Goal: Task Accomplishment & Management: Complete application form

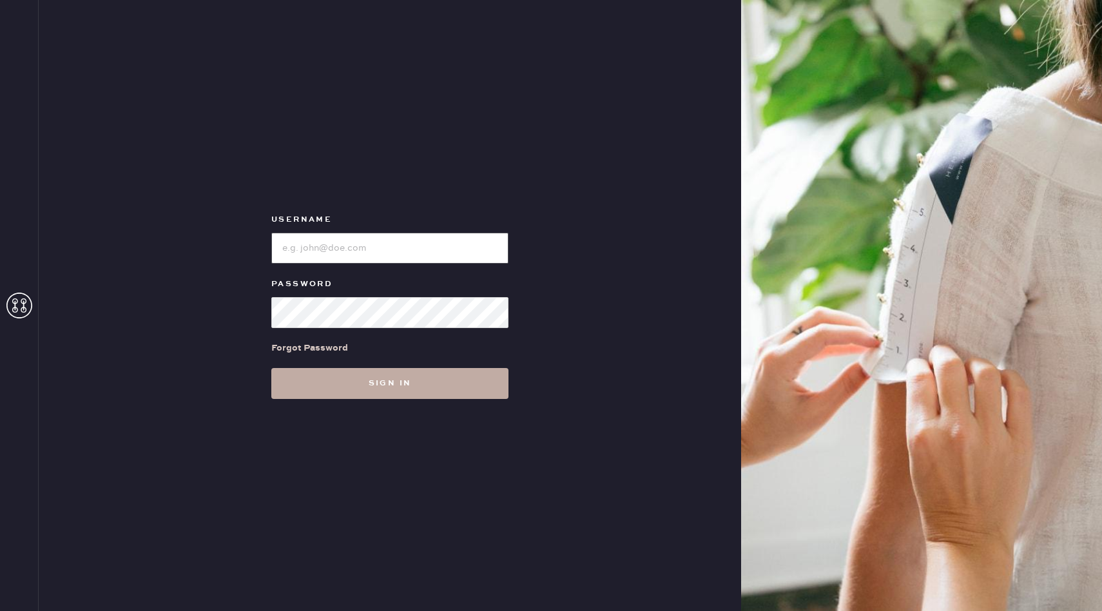
type input "reformationuppereastside"
click at [360, 381] on button "Sign in" at bounding box center [389, 383] width 237 height 31
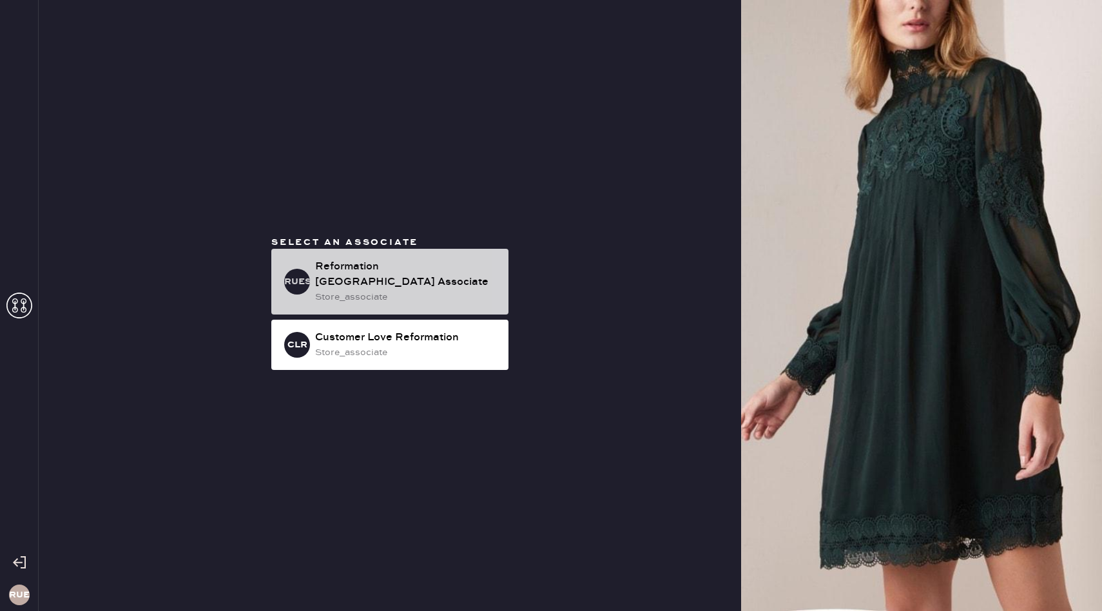
click at [369, 288] on div "Reformation [GEOGRAPHIC_DATA] Associate" at bounding box center [406, 274] width 183 height 31
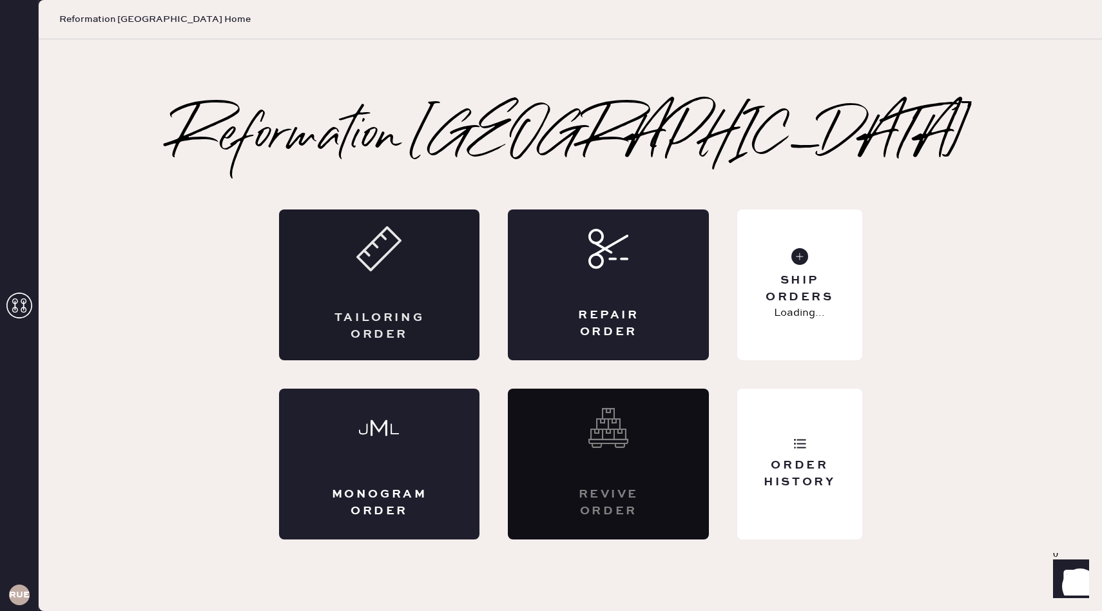
click at [400, 256] on icon at bounding box center [378, 248] width 45 height 45
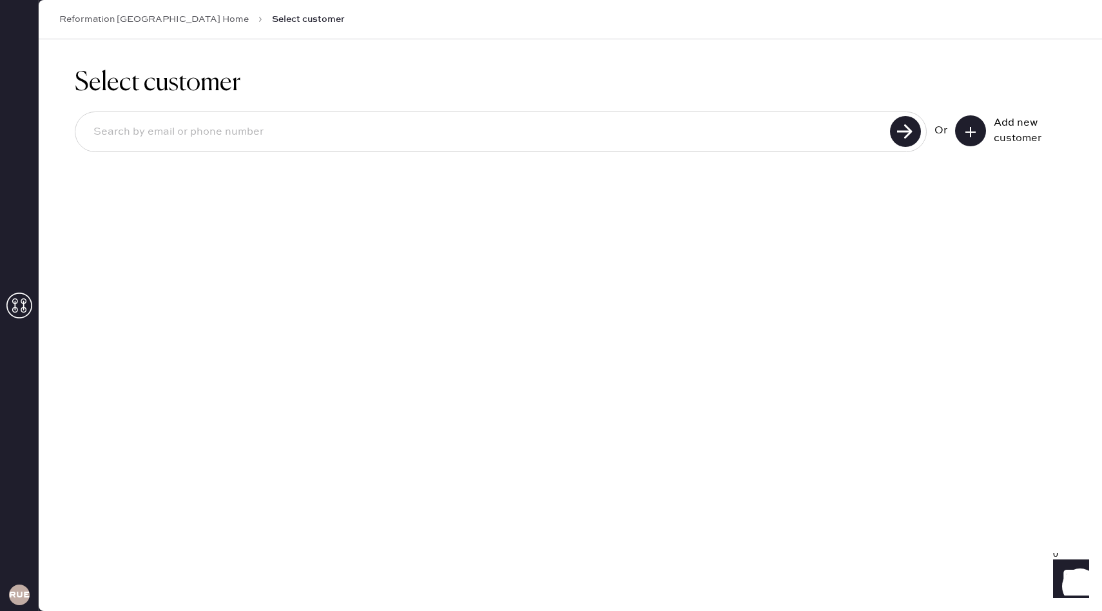
click at [340, 128] on input at bounding box center [484, 132] width 803 height 30
type input "q"
type input "[EMAIL_ADDRESS][DOMAIN_NAME]"
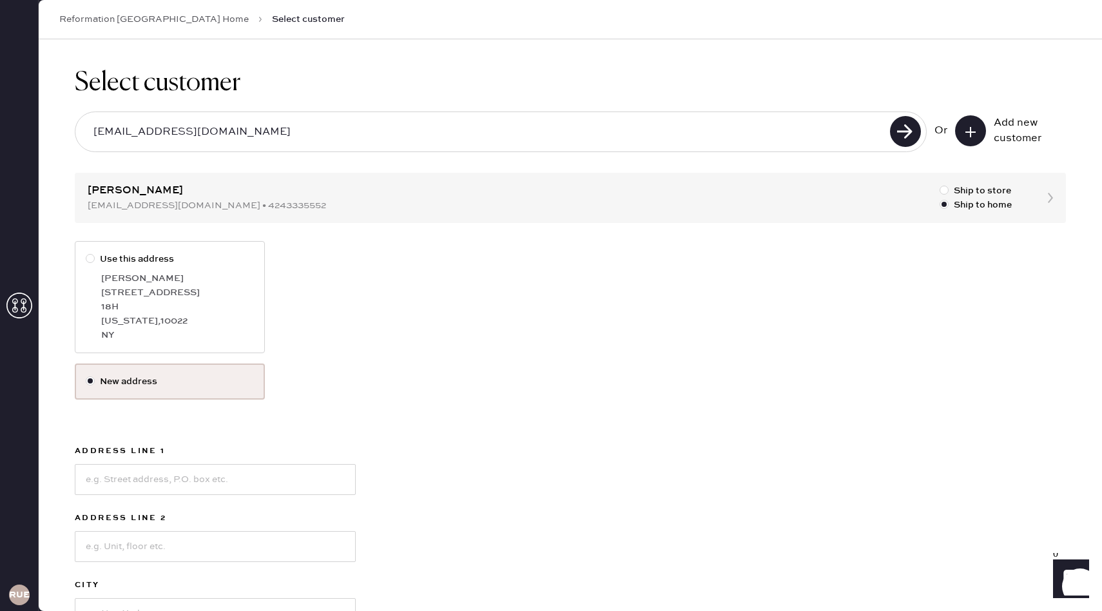
scroll to position [64, 0]
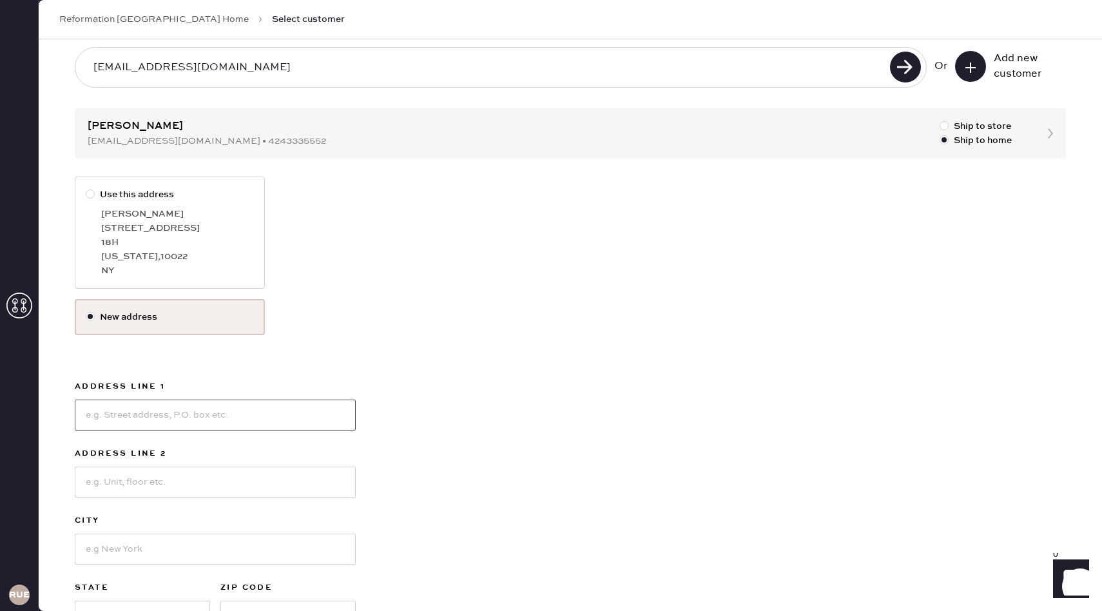
click at [165, 406] on input at bounding box center [215, 414] width 281 height 31
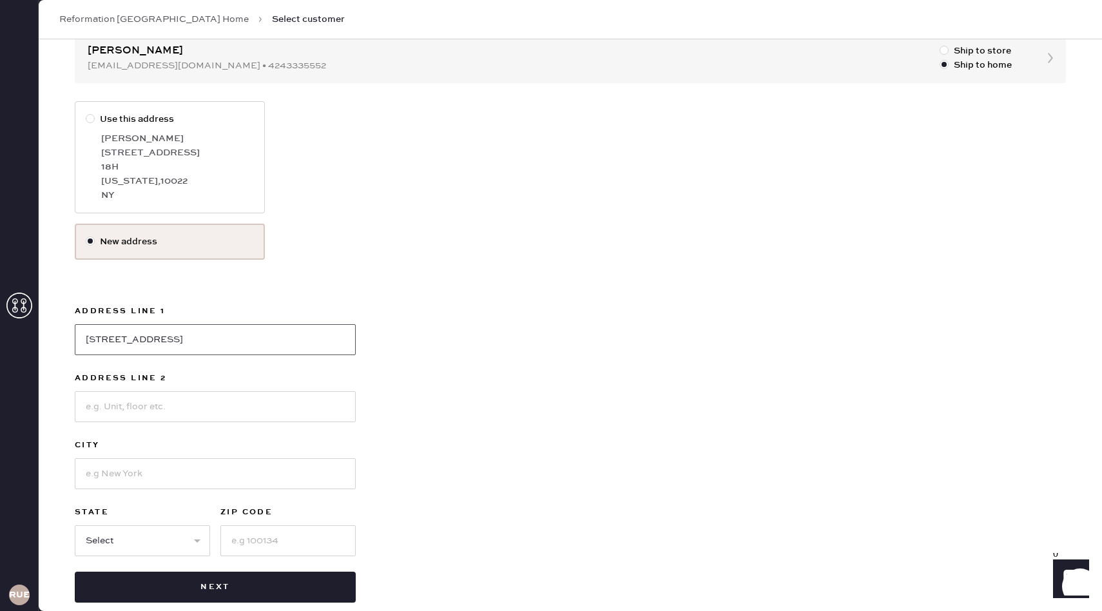
scroll to position [140, 0]
type input "[STREET_ADDRESS]"
click at [178, 390] on input at bounding box center [215, 405] width 281 height 31
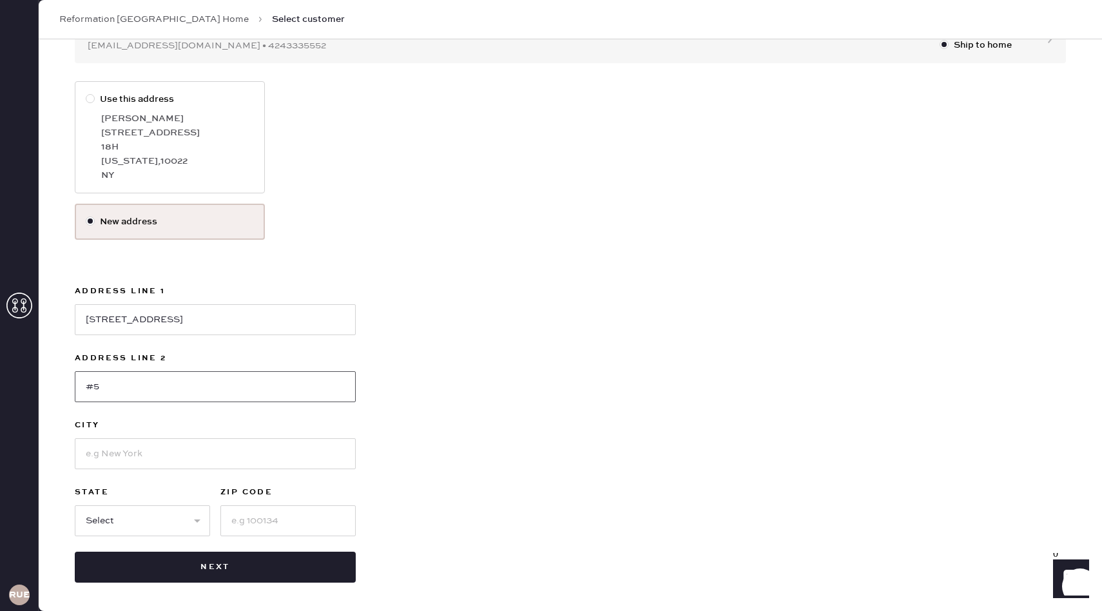
type input "#5"
click at [207, 448] on input at bounding box center [215, 453] width 281 height 31
click at [129, 443] on input "ew" at bounding box center [215, 453] width 281 height 31
click at [109, 450] on input "ew" at bounding box center [215, 453] width 281 height 31
type input "e"
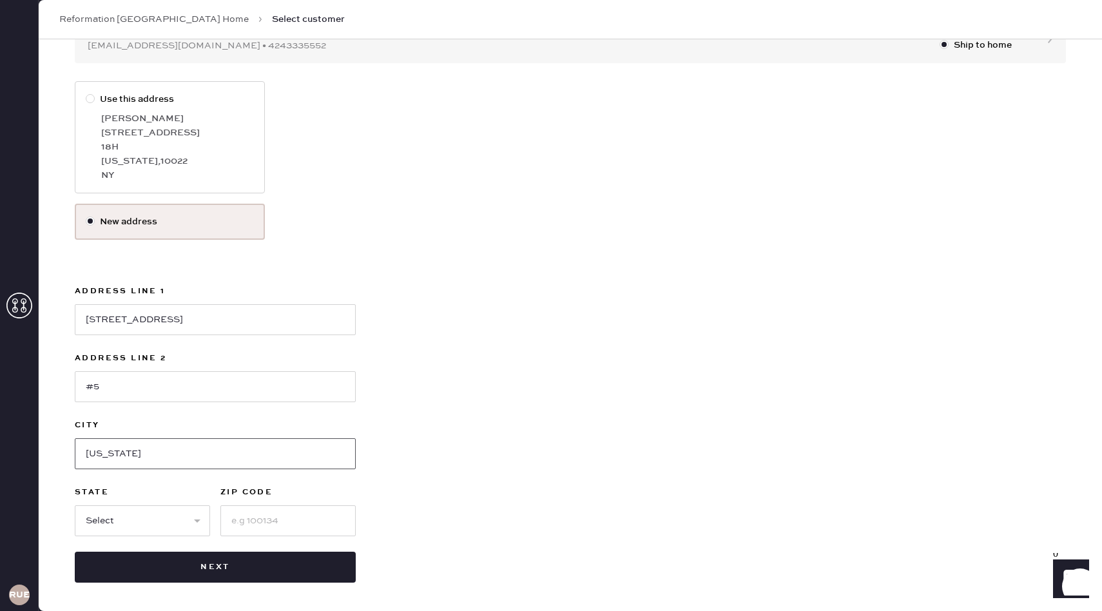
type input "[US_STATE]"
click at [88, 519] on select "Select AK AL AR AZ CA CO CT [GEOGRAPHIC_DATA] DE FL [GEOGRAPHIC_DATA] HI [GEOGR…" at bounding box center [142, 520] width 135 height 31
select select "NY"
click at [235, 520] on input at bounding box center [287, 520] width 135 height 31
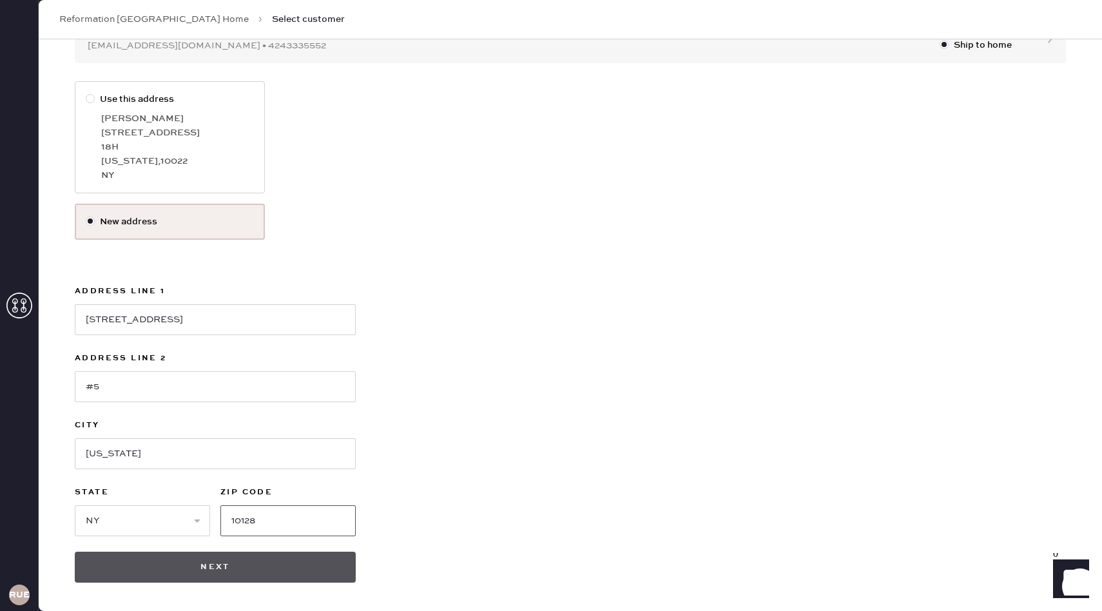
type input "10128"
click at [169, 570] on button "Next" at bounding box center [215, 567] width 281 height 31
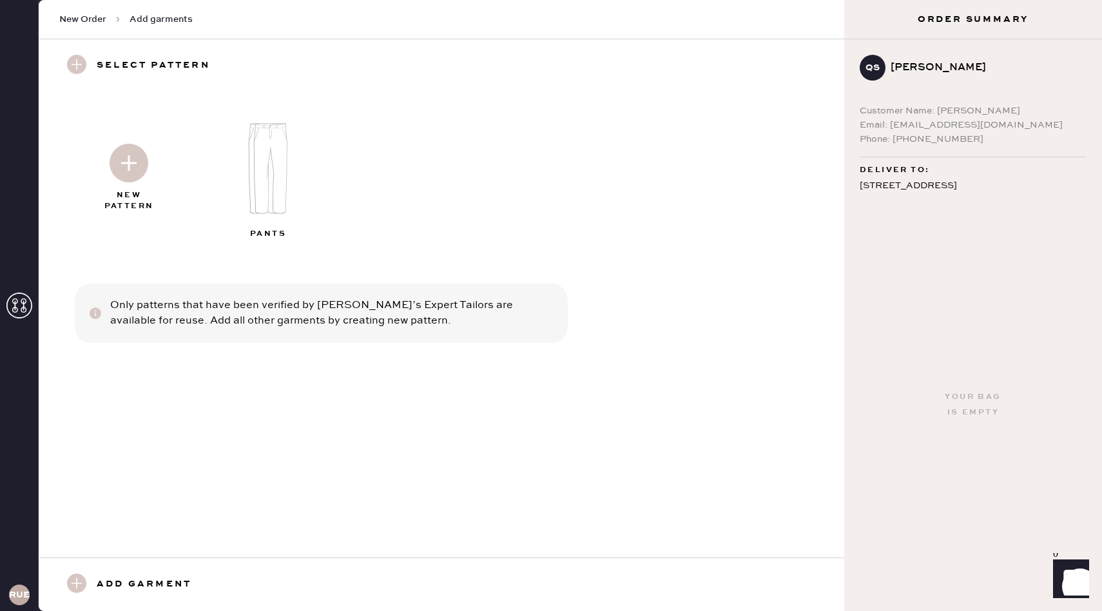
click at [255, 167] on img at bounding box center [270, 168] width 139 height 111
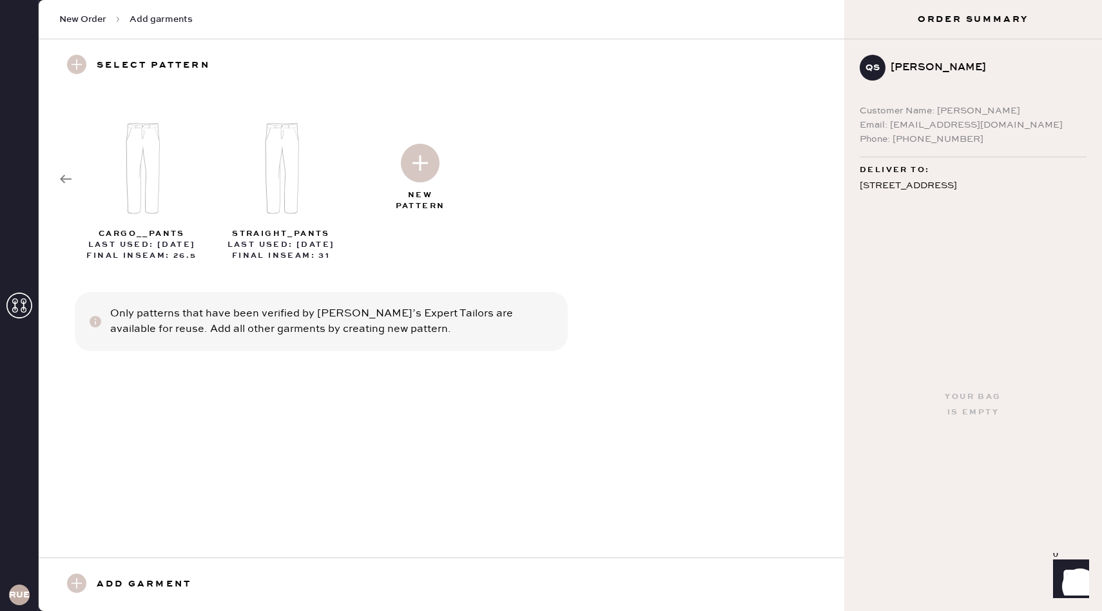
click at [424, 154] on img at bounding box center [420, 163] width 39 height 39
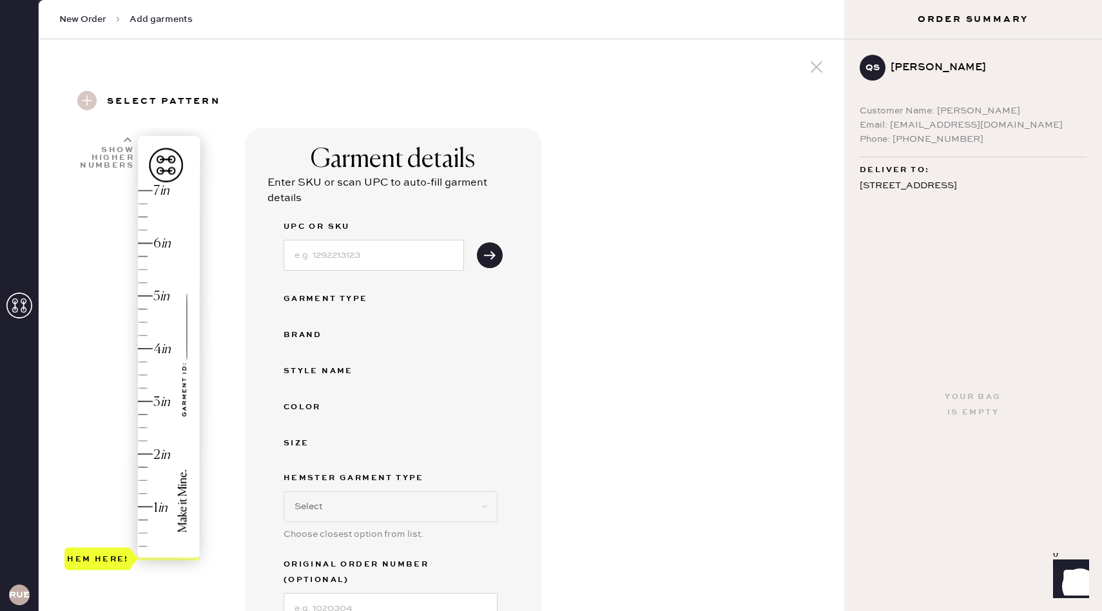
select select "4"
click at [404, 235] on div "UPC or SKU" at bounding box center [373, 228] width 180 height 18
click at [394, 251] on input at bounding box center [373, 255] width 180 height 31
click at [360, 450] on div "Size" at bounding box center [334, 443] width 103 height 15
click at [343, 256] on input at bounding box center [373, 255] width 180 height 31
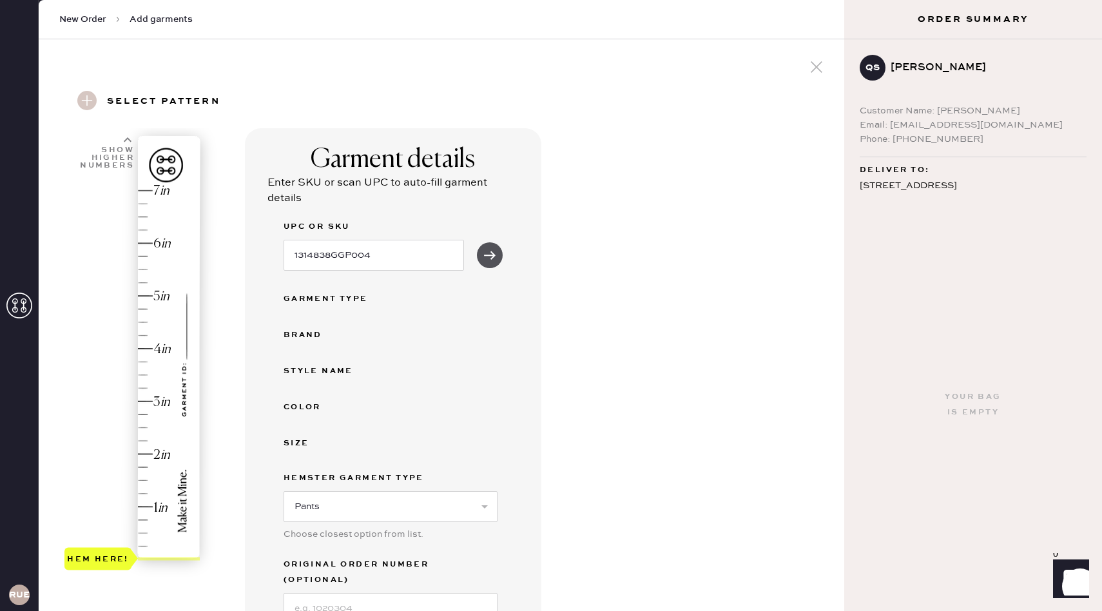
click at [480, 262] on button "submit" at bounding box center [490, 255] width 26 height 26
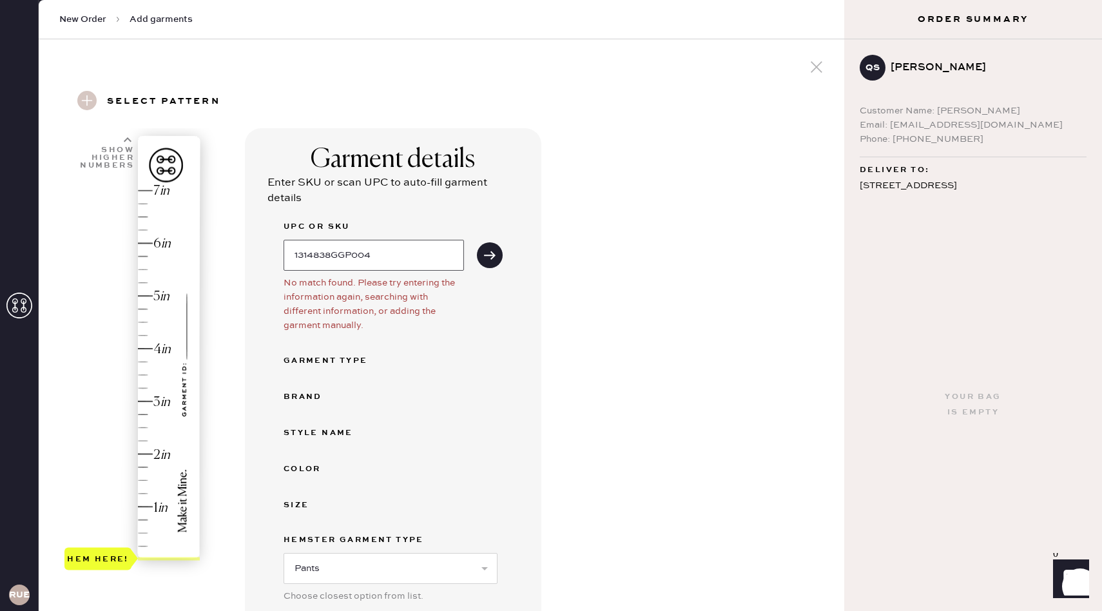
click at [423, 265] on input "1314838GGP004" at bounding box center [373, 255] width 180 height 31
type input "1314838GGP004"
drag, startPoint x: 397, startPoint y: 268, endPoint x: 327, endPoint y: 262, distance: 70.5
click at [327, 262] on input "1314838GGP004" at bounding box center [373, 255] width 180 height 31
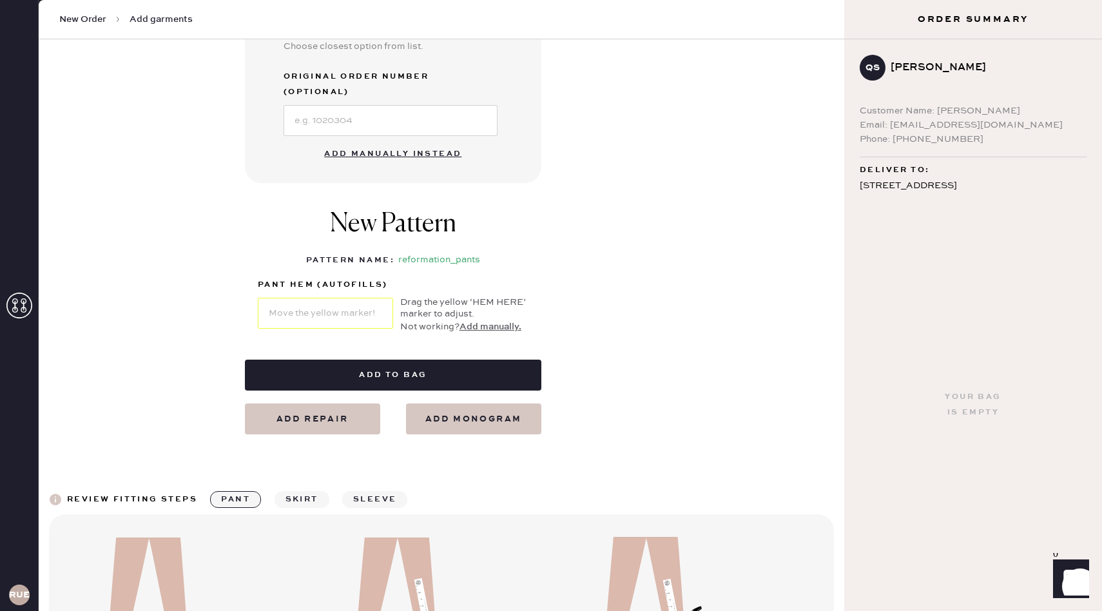
click at [433, 141] on button "Add manually instead" at bounding box center [392, 154] width 153 height 26
select select "4"
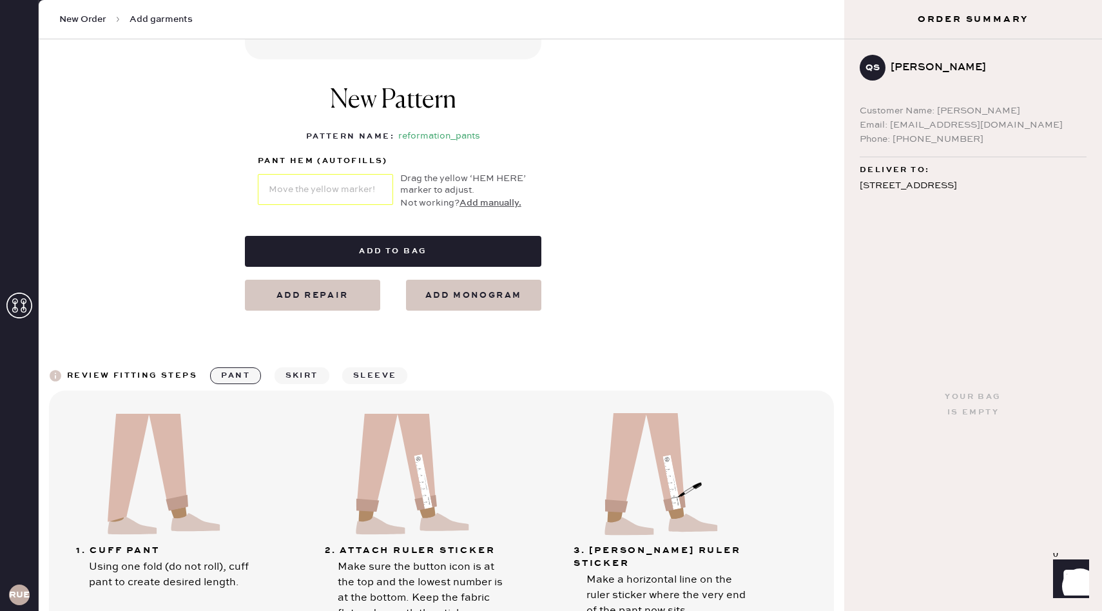
scroll to position [0, 0]
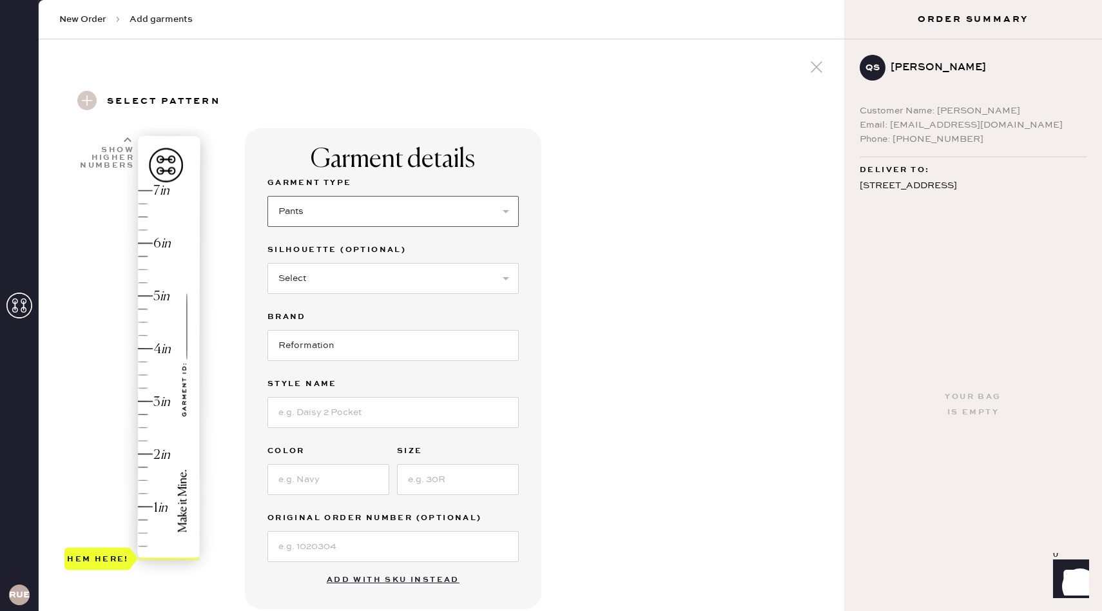
click at [375, 203] on select "Select Basic Skirt Jeans Leggings Pants Shorts Basic Sleeved Dress Basic Sleeve…" at bounding box center [392, 211] width 251 height 31
click at [376, 280] on select "Select Joggers Shorts Cropped Flare Boot Cut Straight Skinny Other" at bounding box center [392, 278] width 251 height 31
select select "11"
click at [383, 414] on input at bounding box center [392, 412] width 251 height 31
type input "Vida Low Rise Pant"
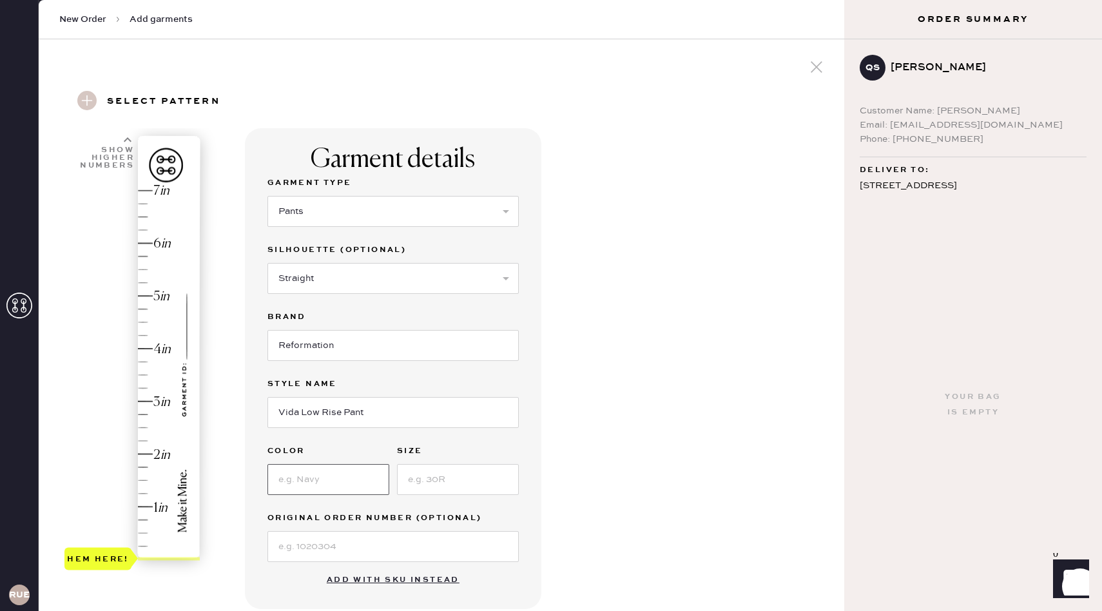
click at [323, 486] on input at bounding box center [328, 479] width 122 height 31
type input "Grey"
click at [466, 481] on input at bounding box center [458, 479] width 122 height 31
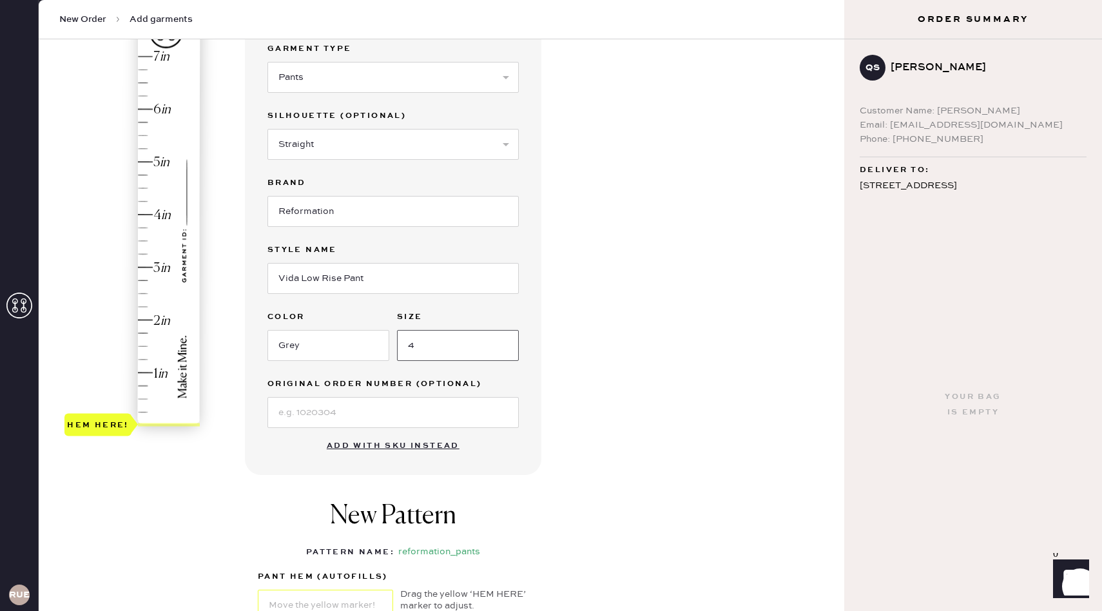
scroll to position [167, 0]
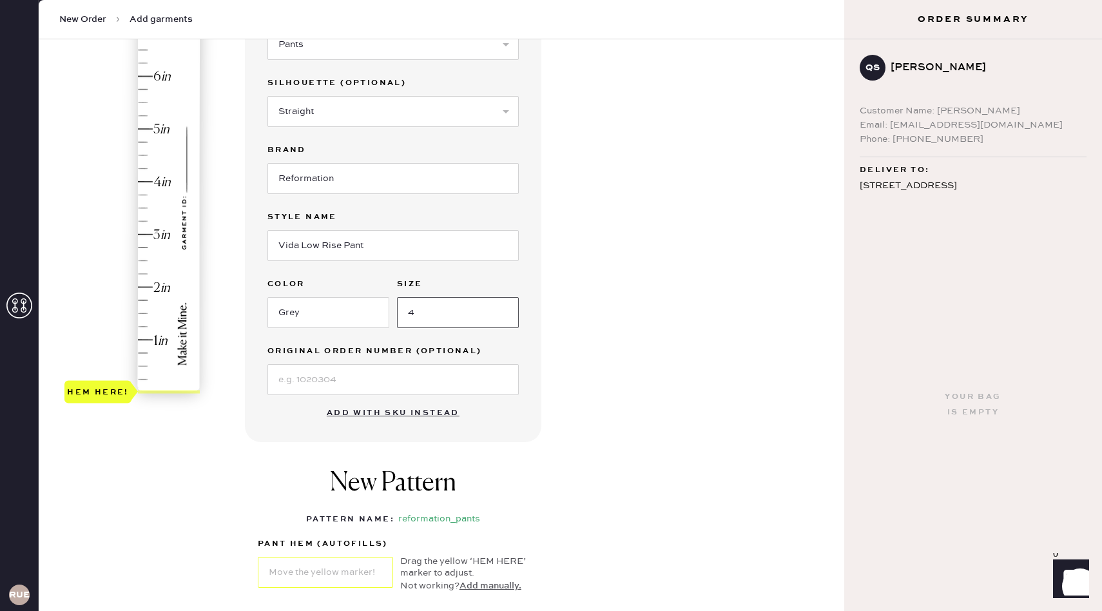
type input "4"
type input "2.5"
click at [142, 259] on div "Hem here!" at bounding box center [132, 208] width 137 height 380
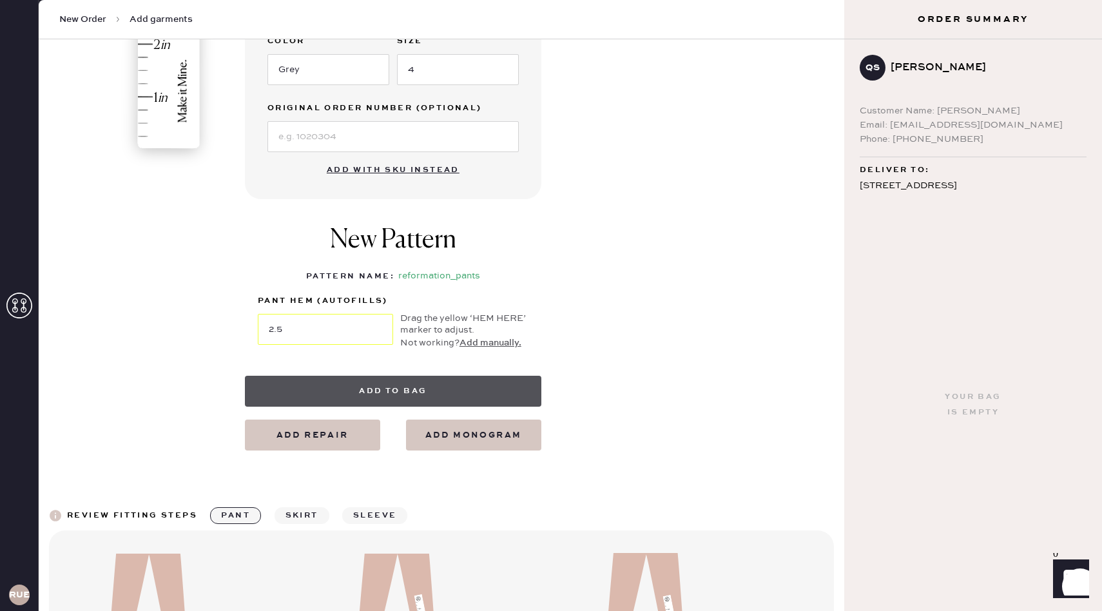
click at [457, 391] on button "Add to bag" at bounding box center [393, 391] width 296 height 31
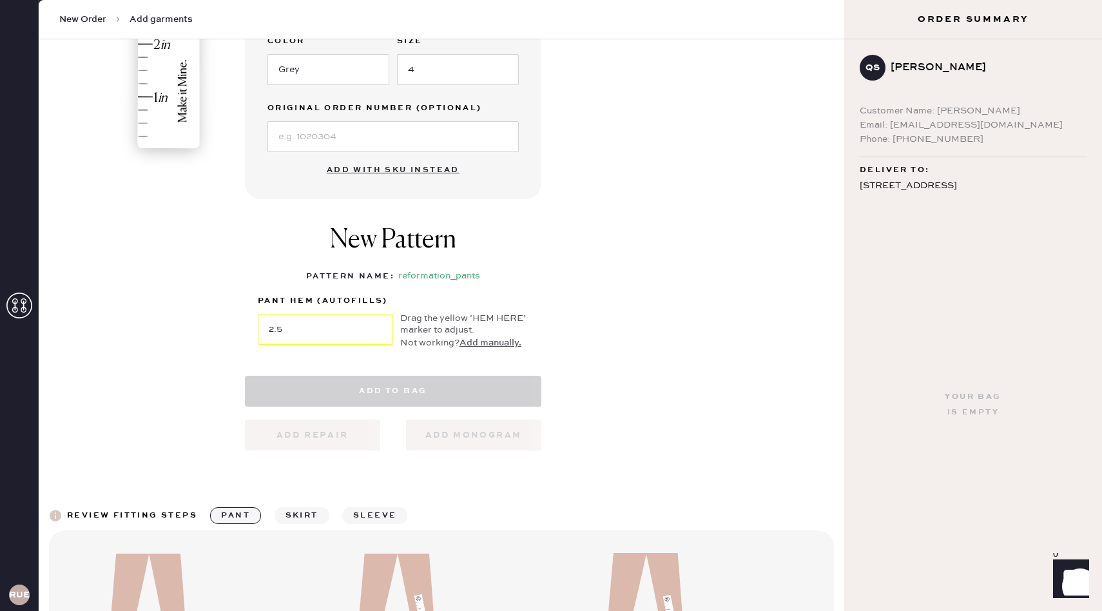
select select "4"
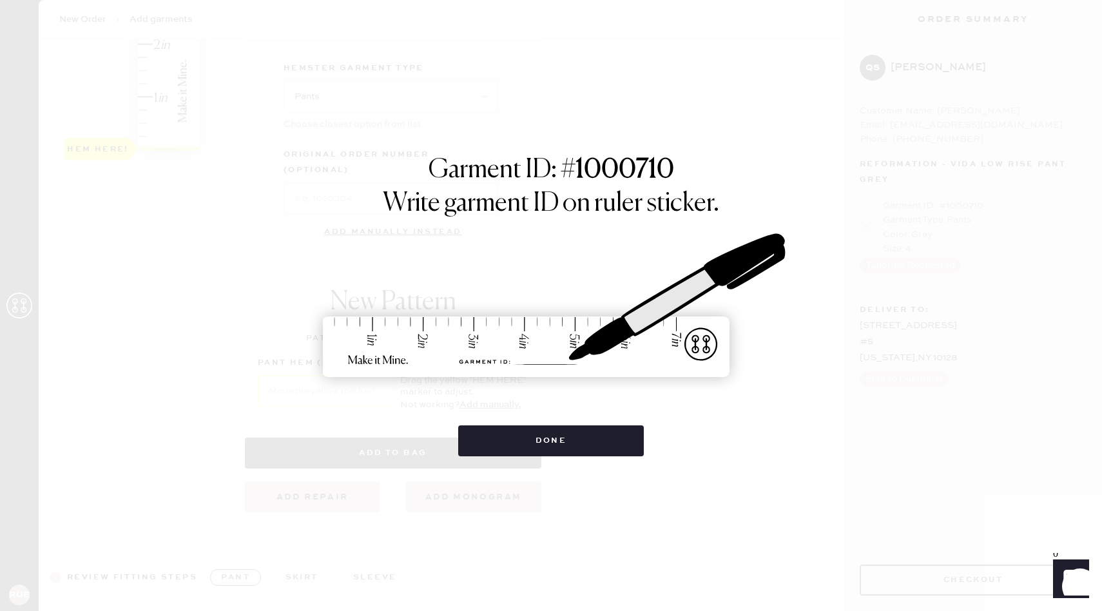
click at [581, 424] on div "Done" at bounding box center [551, 434] width 186 height 44
click at [573, 442] on button "Done" at bounding box center [551, 440] width 186 height 31
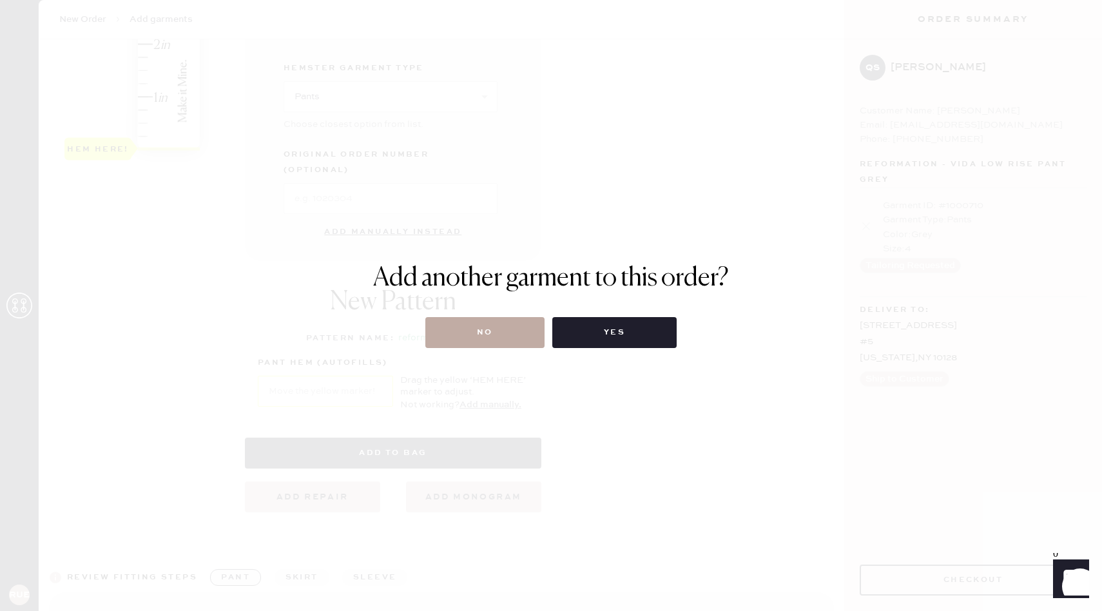
click at [519, 331] on button "No" at bounding box center [484, 332] width 119 height 31
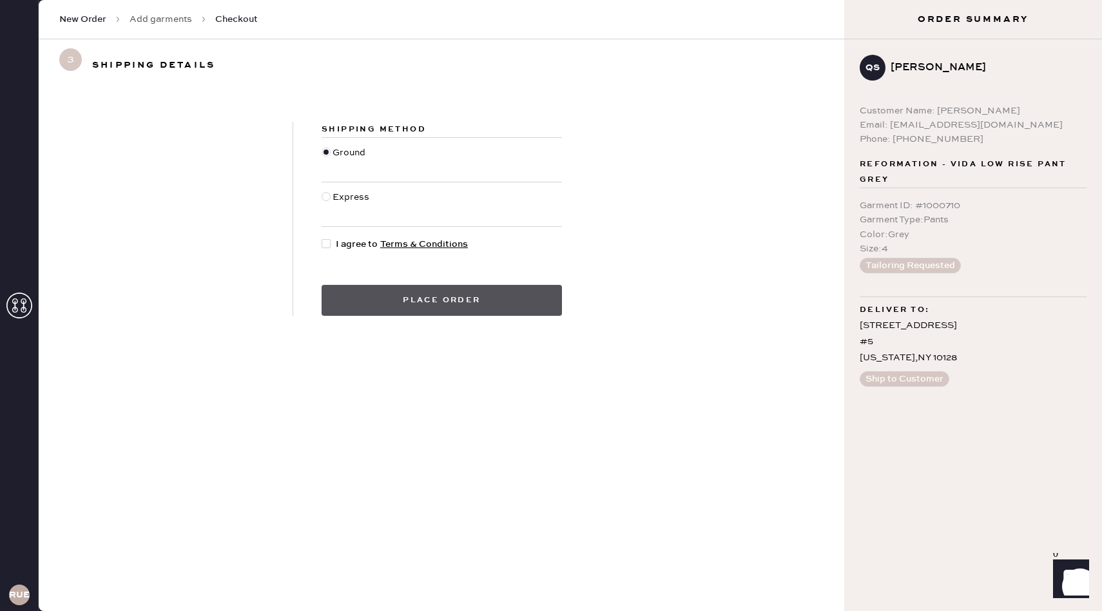
click at [510, 297] on button "Place order" at bounding box center [442, 300] width 240 height 31
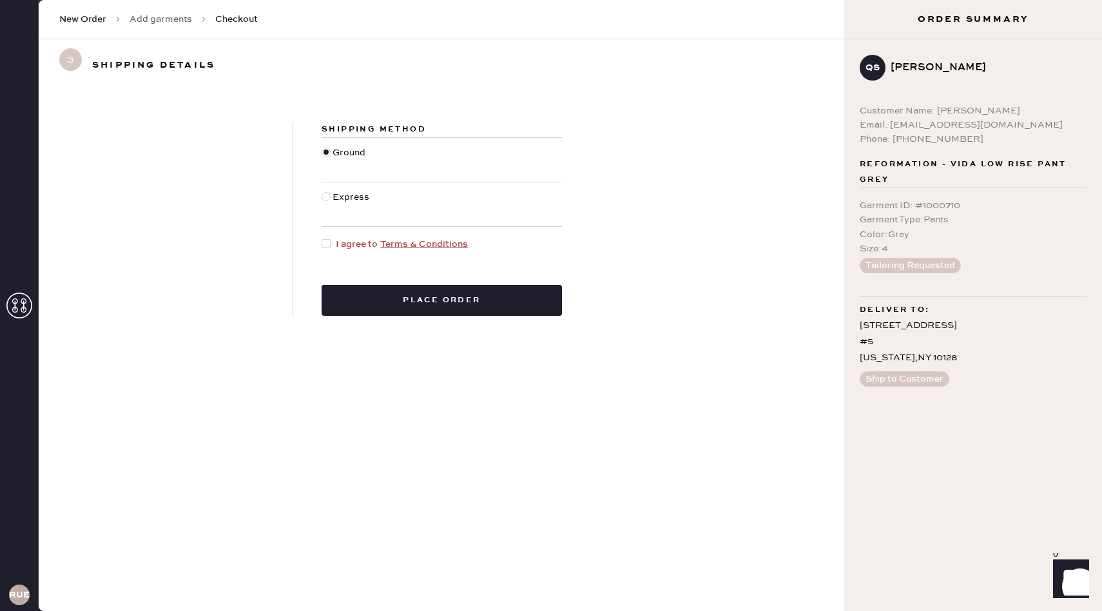
click at [323, 243] on div at bounding box center [326, 243] width 9 height 9
click at [322, 238] on input "I agree to Terms & Conditions" at bounding box center [322, 237] width 1 height 1
checkbox input "true"
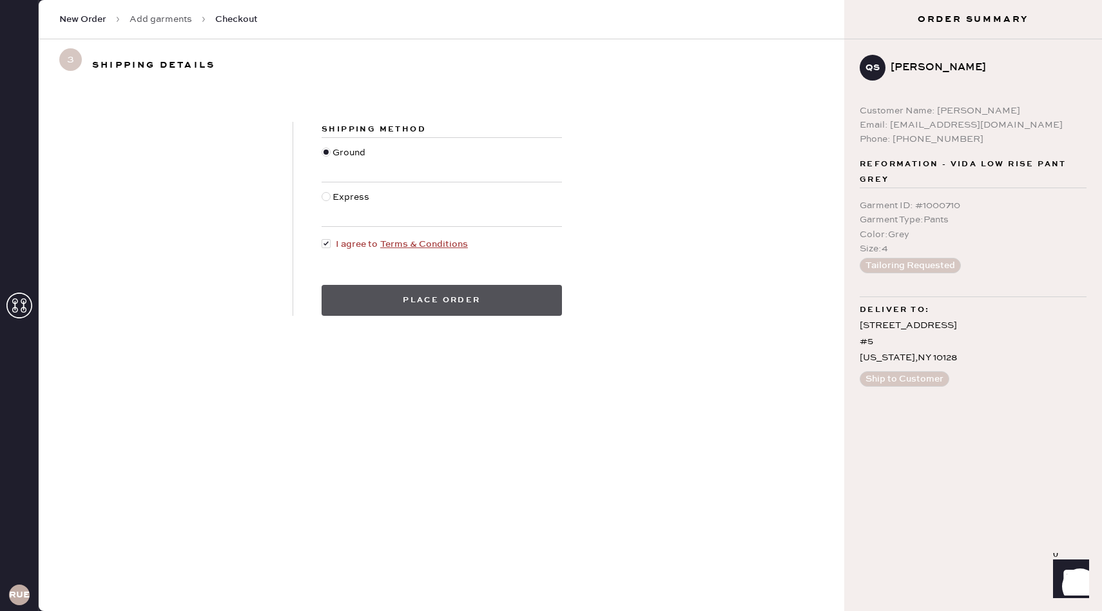
click at [358, 295] on button "Place order" at bounding box center [442, 300] width 240 height 31
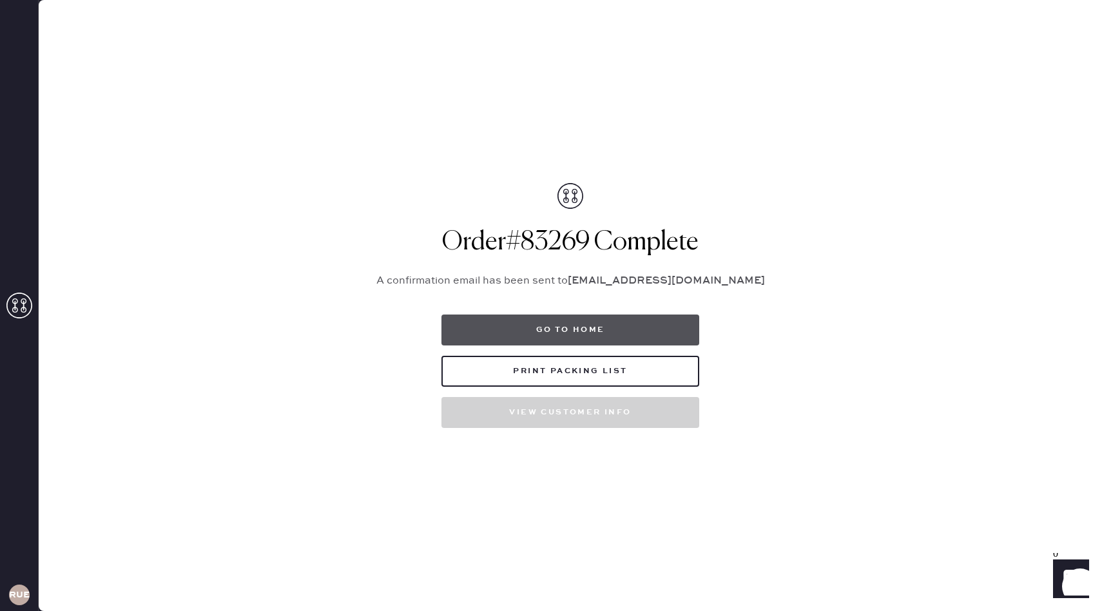
click at [615, 327] on button "Go to home" at bounding box center [570, 329] width 258 height 31
